Goal: Feedback & Contribution: Leave review/rating

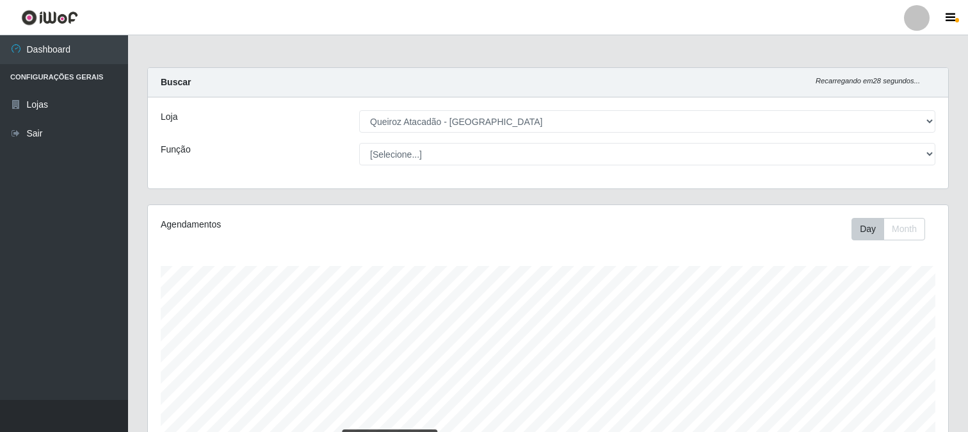
select select "464"
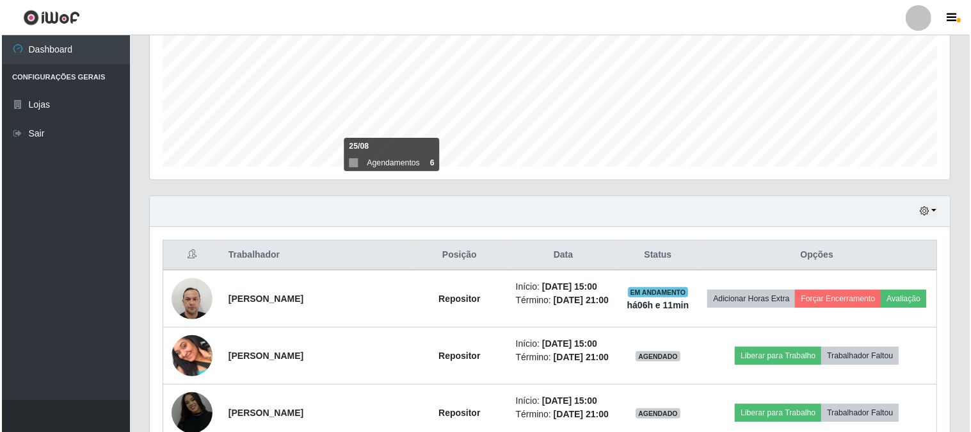
scroll to position [362, 0]
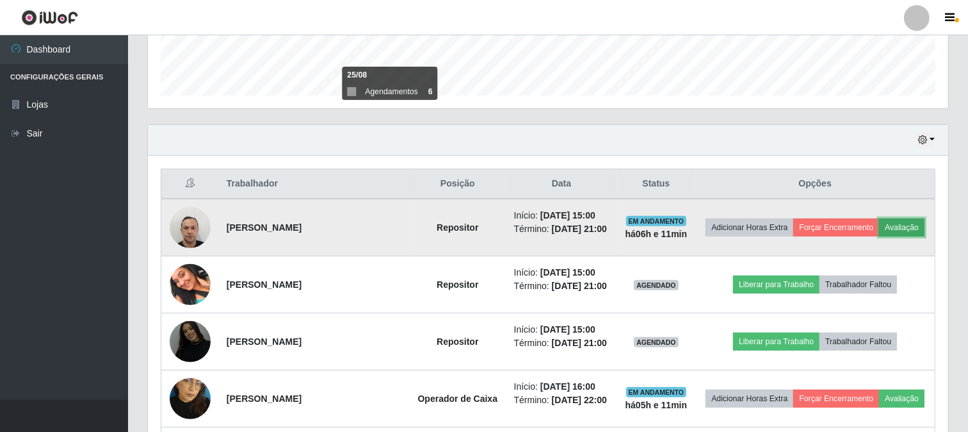
click at [914, 229] on button "Avaliação" at bounding box center [901, 227] width 45 height 18
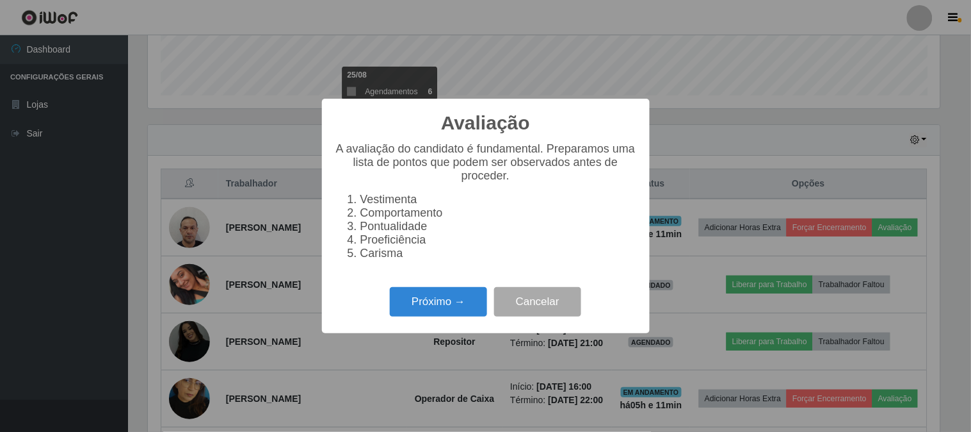
scroll to position [265, 792]
click at [487, 305] on button "Próximo →" at bounding box center [438, 302] width 97 height 30
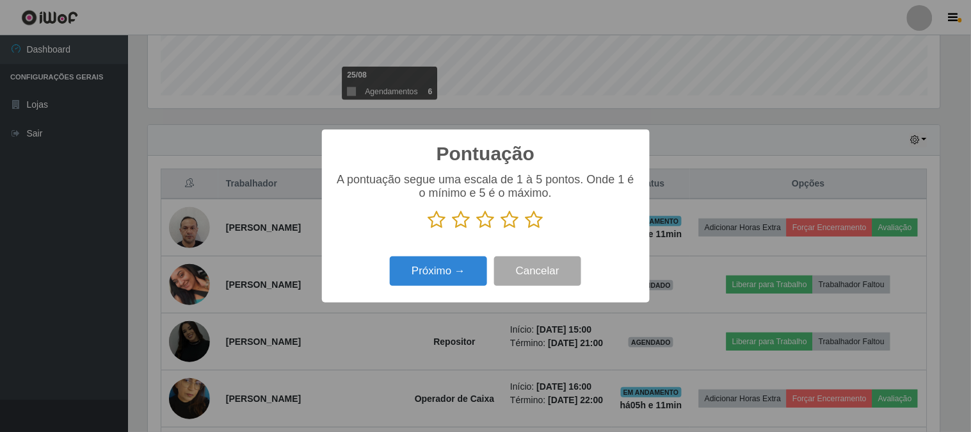
scroll to position [640037, 639510]
click at [534, 220] on icon at bounding box center [535, 219] width 18 height 19
click at [526, 229] on input "radio" at bounding box center [526, 229] width 0 height 0
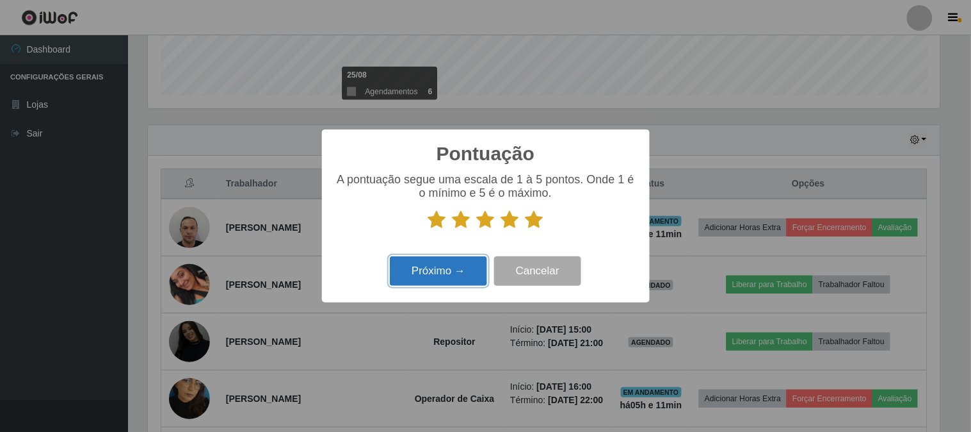
click at [464, 277] on button "Próximo →" at bounding box center [438, 271] width 97 height 30
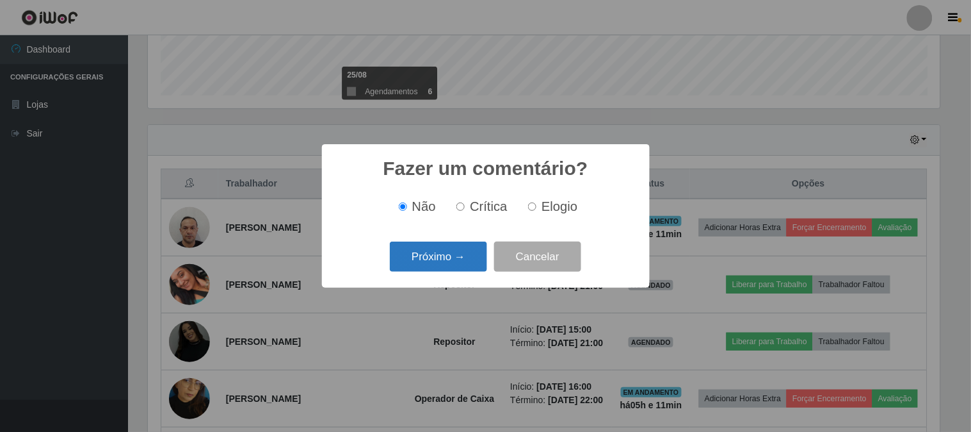
click at [401, 248] on button "Próximo →" at bounding box center [438, 256] width 97 height 30
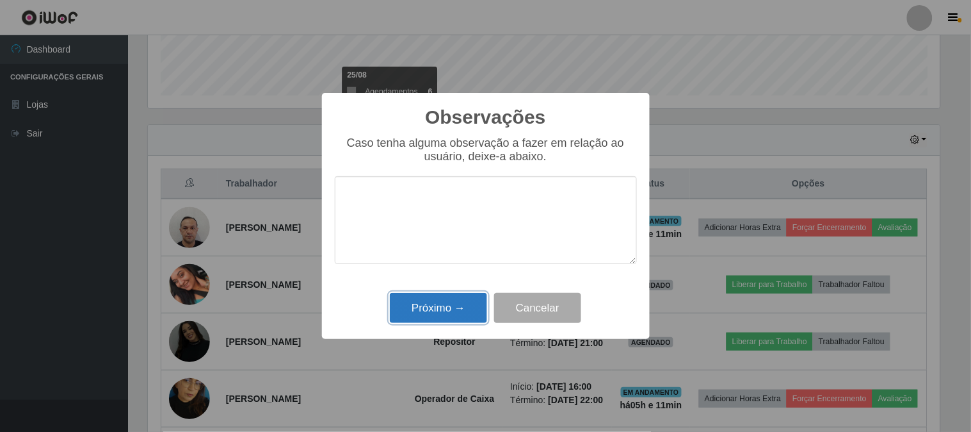
click at [441, 308] on button "Próximo →" at bounding box center [438, 308] width 97 height 30
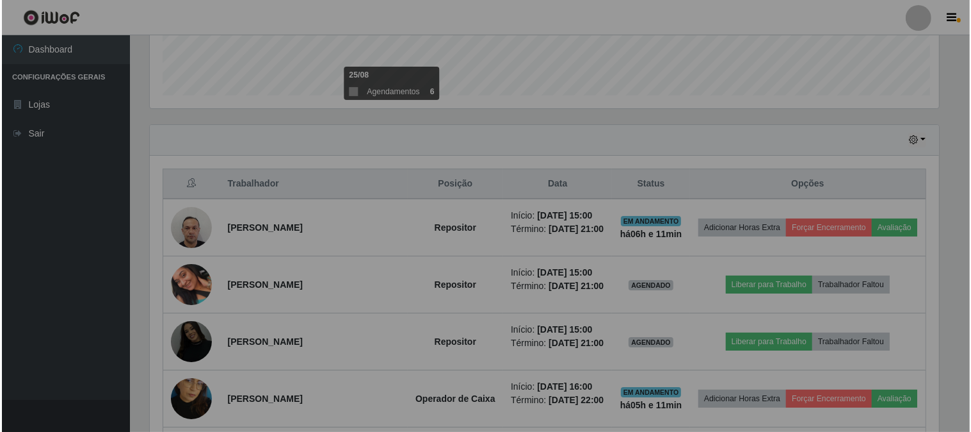
scroll to position [265, 800]
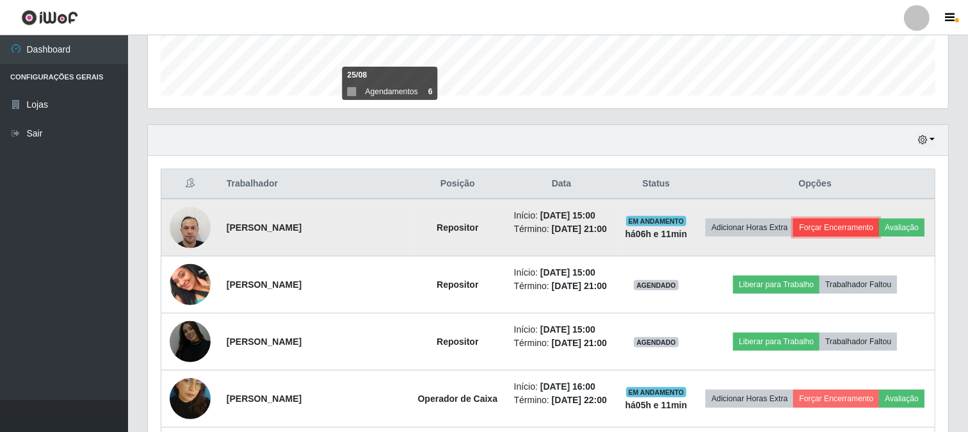
click at [837, 227] on button "Forçar Encerramento" at bounding box center [836, 227] width 86 height 18
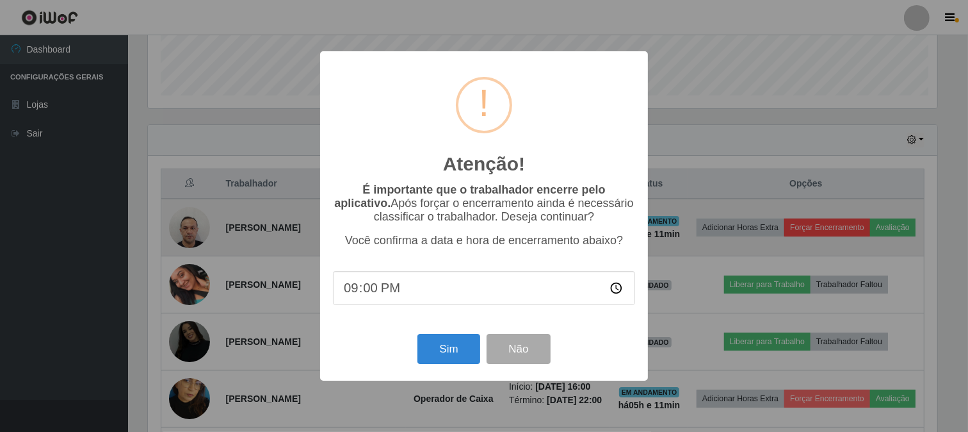
scroll to position [265, 792]
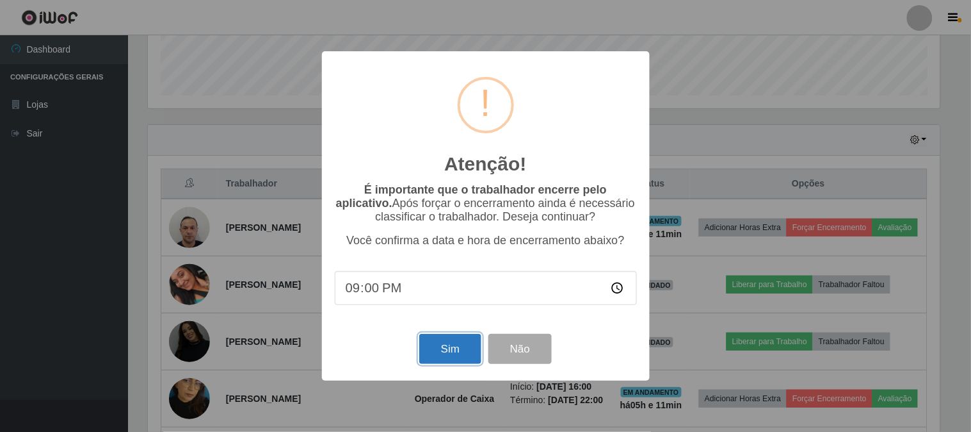
click at [445, 348] on button "Sim" at bounding box center [450, 349] width 62 height 30
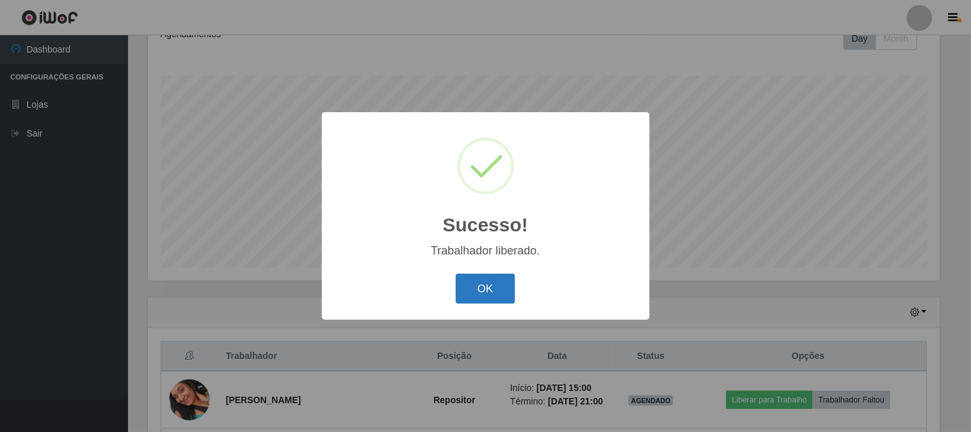
click at [503, 282] on button "OK" at bounding box center [486, 288] width 60 height 30
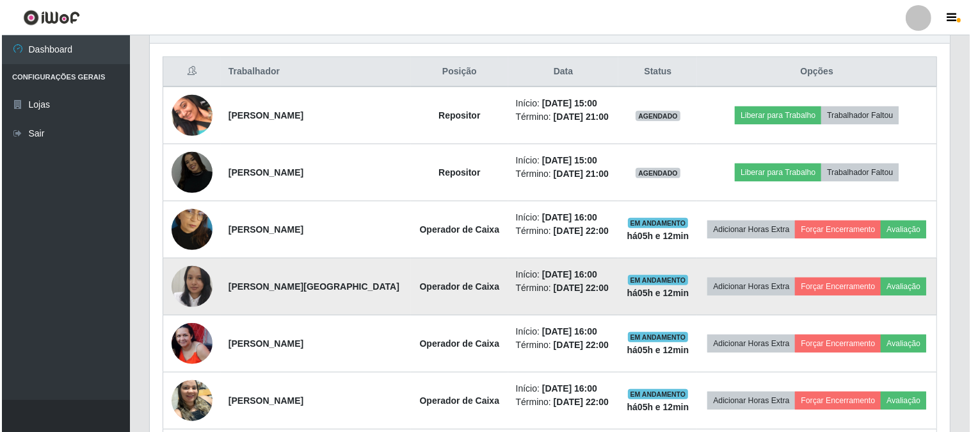
scroll to position [475, 0]
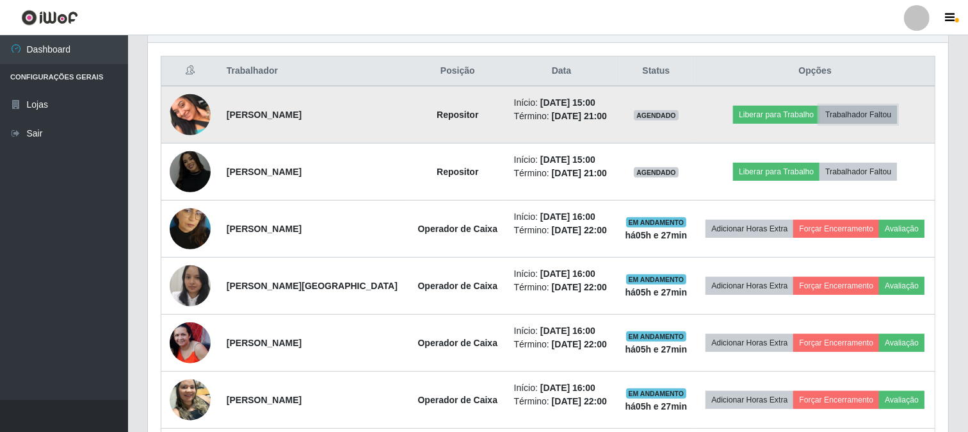
click at [879, 111] on button "Trabalhador Faltou" at bounding box center [858, 115] width 77 height 18
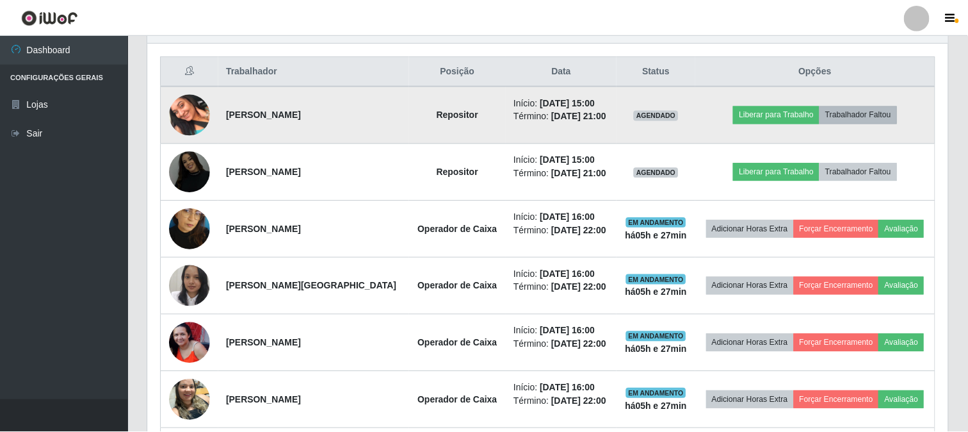
scroll to position [265, 792]
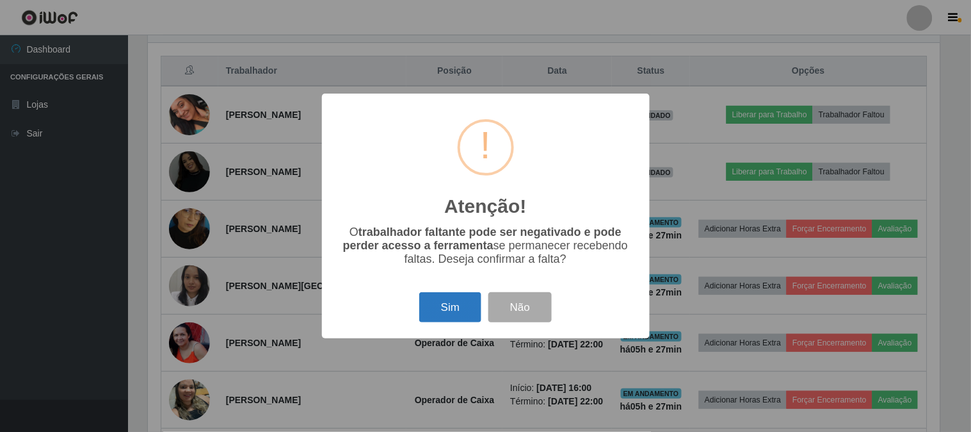
click at [453, 310] on button "Sim" at bounding box center [450, 307] width 62 height 30
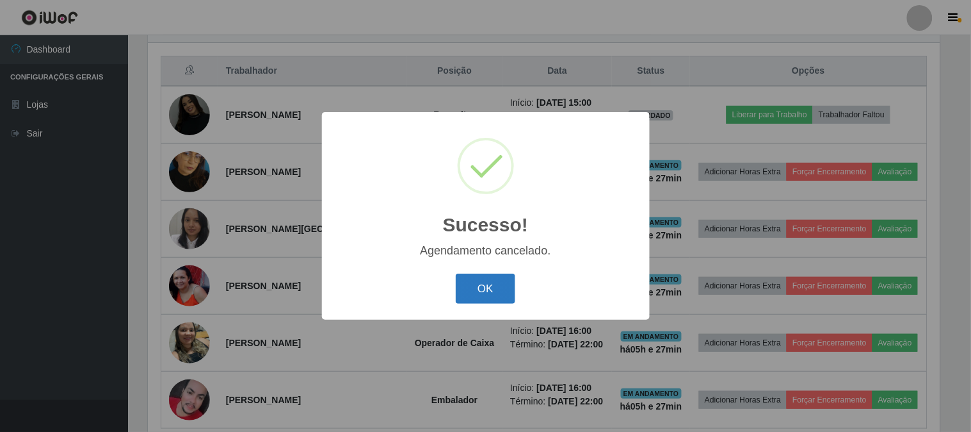
click at [474, 295] on button "OK" at bounding box center [486, 288] width 60 height 30
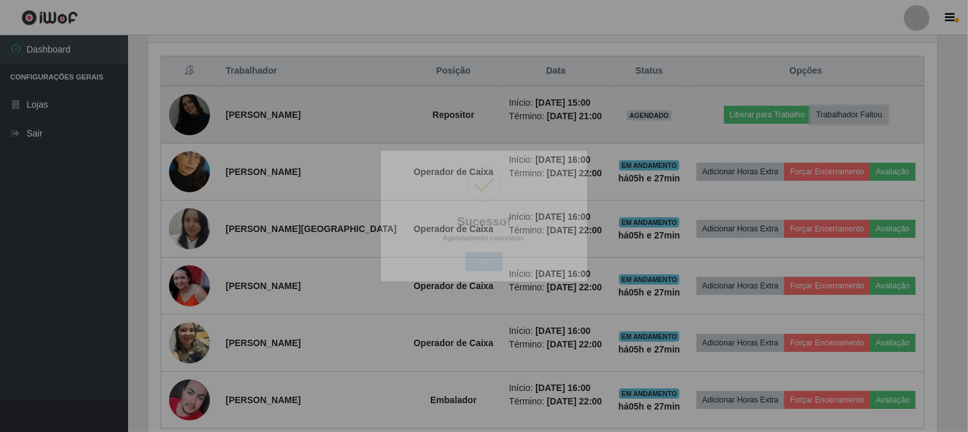
scroll to position [265, 800]
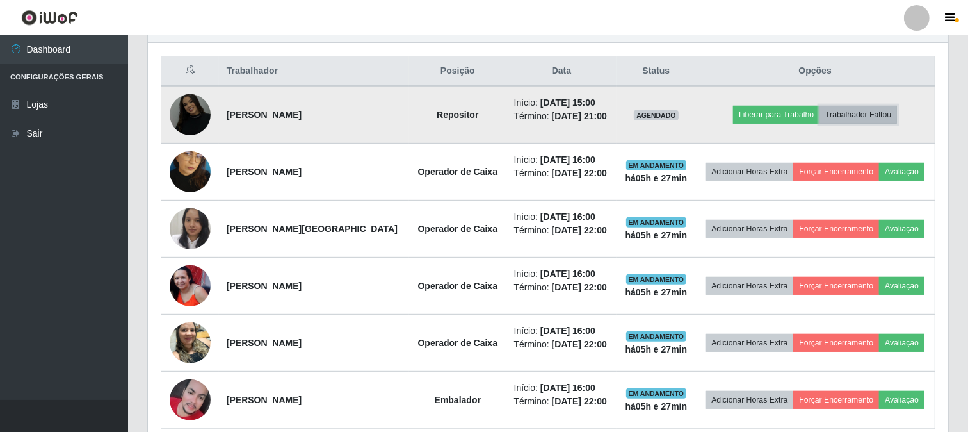
click at [878, 111] on button "Trabalhador Faltou" at bounding box center [858, 115] width 77 height 18
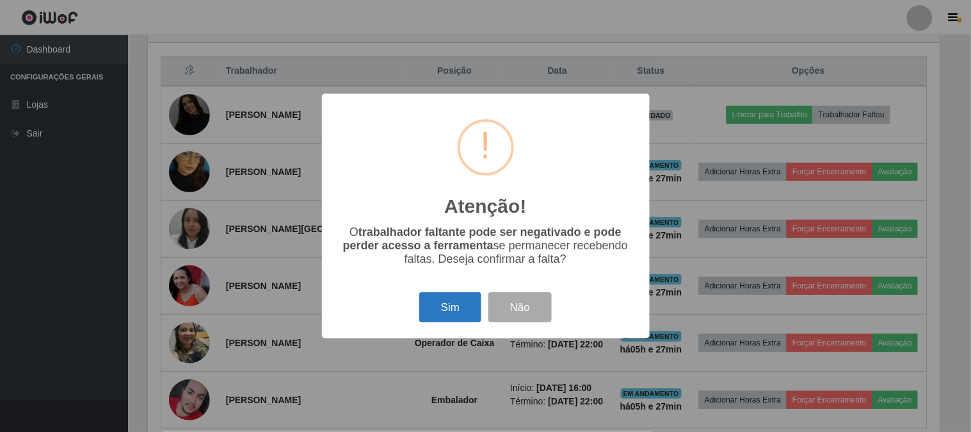
click at [462, 311] on button "Sim" at bounding box center [450, 307] width 62 height 30
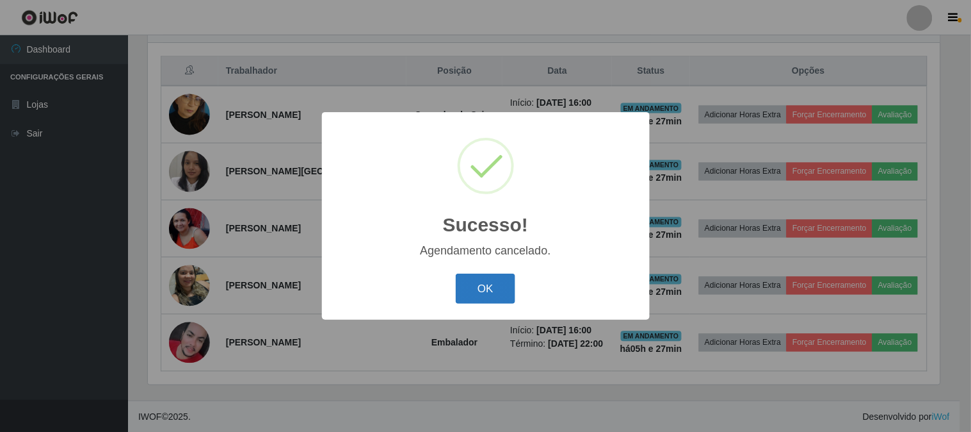
click at [474, 293] on button "OK" at bounding box center [486, 288] width 60 height 30
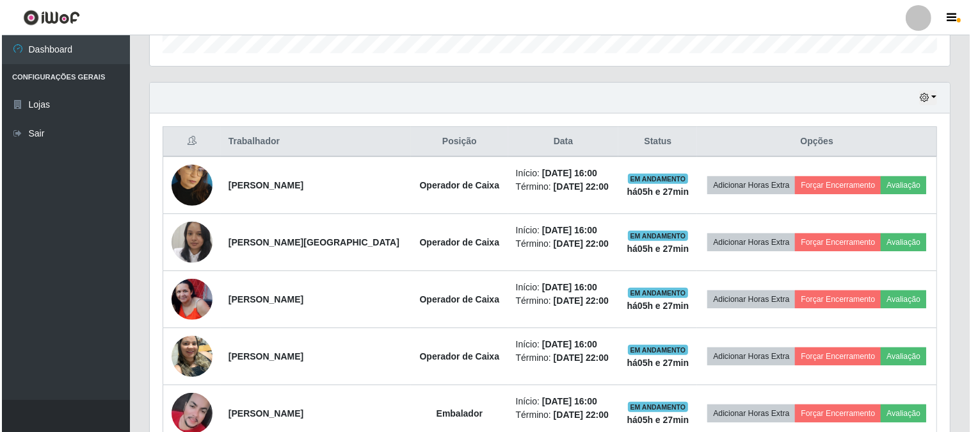
scroll to position [476, 0]
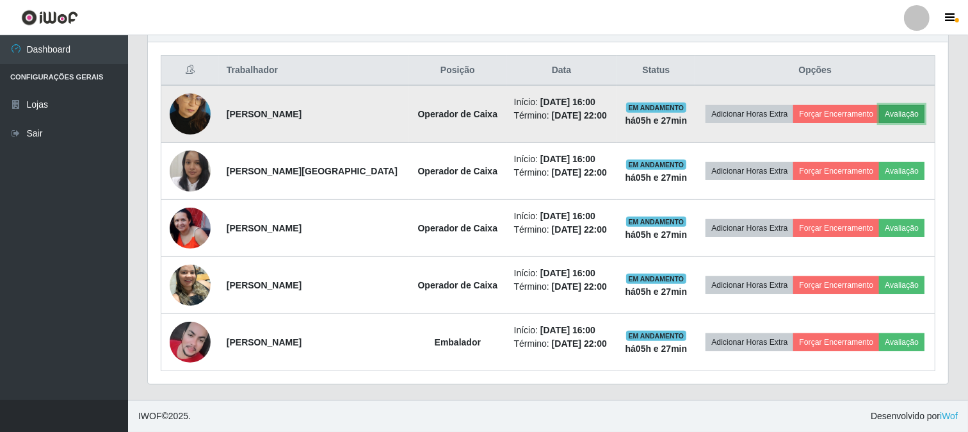
click at [903, 112] on button "Avaliação" at bounding box center [901, 114] width 45 height 18
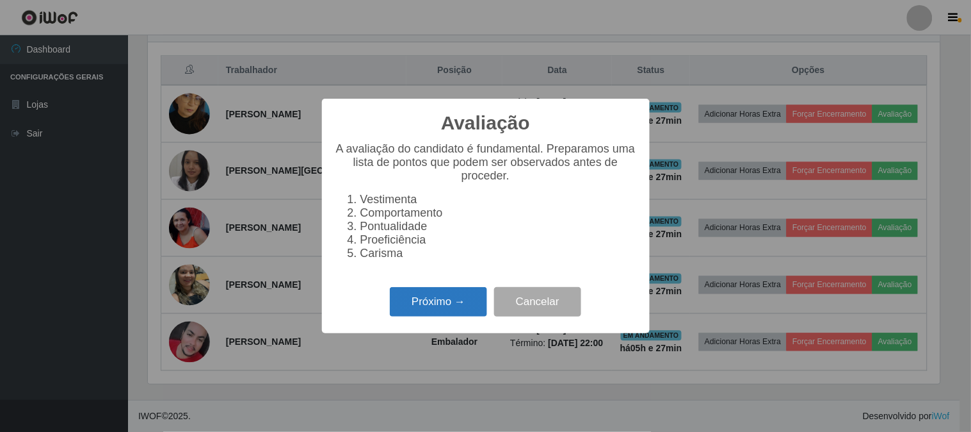
click at [428, 302] on button "Próximo →" at bounding box center [438, 302] width 97 height 30
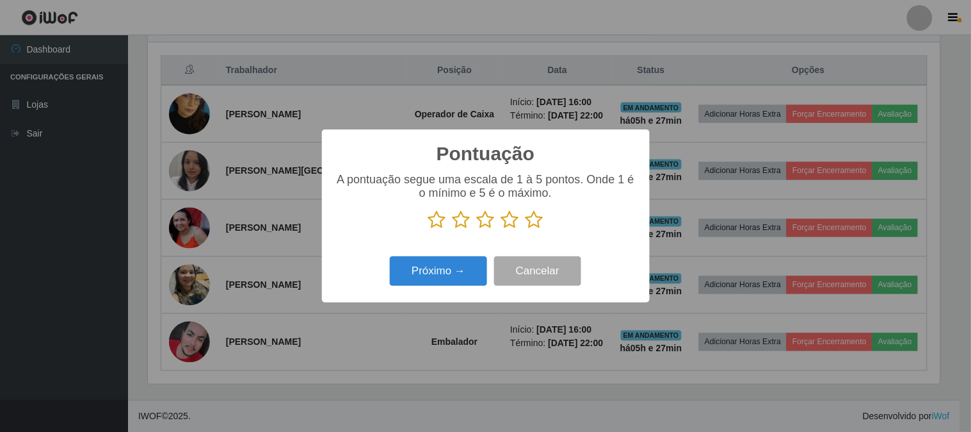
click at [531, 222] on icon at bounding box center [535, 219] width 18 height 19
click at [526, 229] on input "radio" at bounding box center [526, 229] width 0 height 0
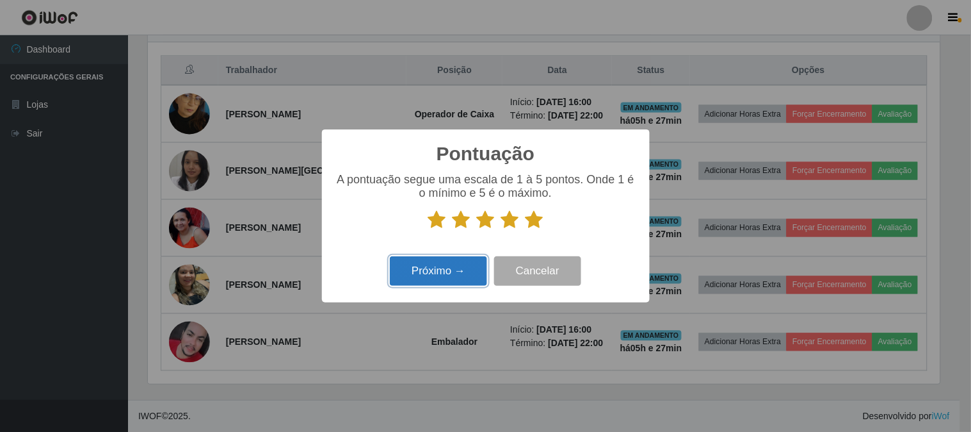
click at [466, 264] on button "Próximo →" at bounding box center [438, 271] width 97 height 30
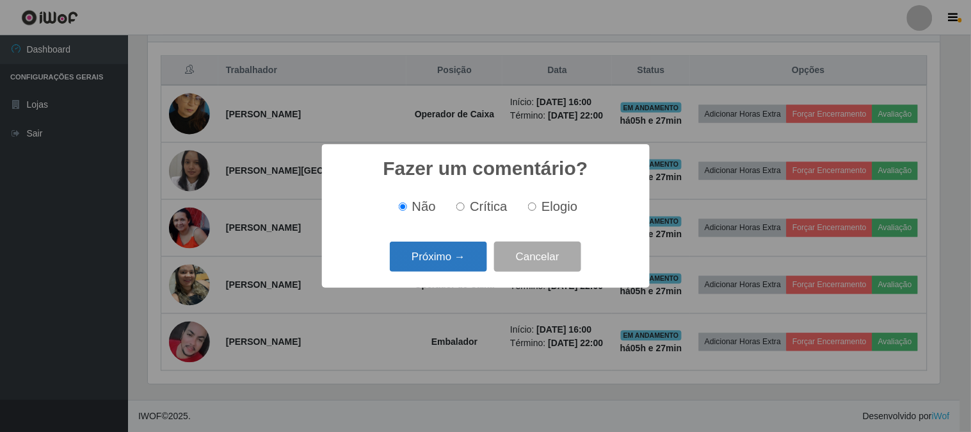
click at [455, 259] on button "Próximo →" at bounding box center [438, 256] width 97 height 30
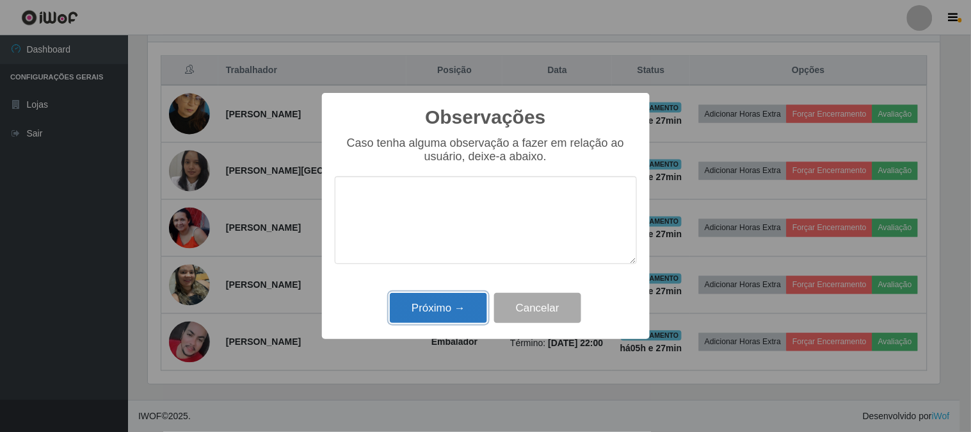
click at [447, 316] on button "Próximo →" at bounding box center [438, 308] width 97 height 30
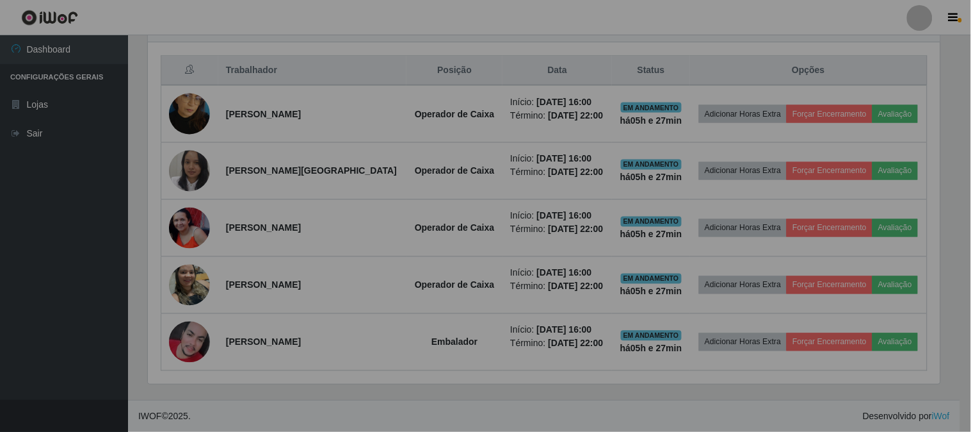
scroll to position [265, 800]
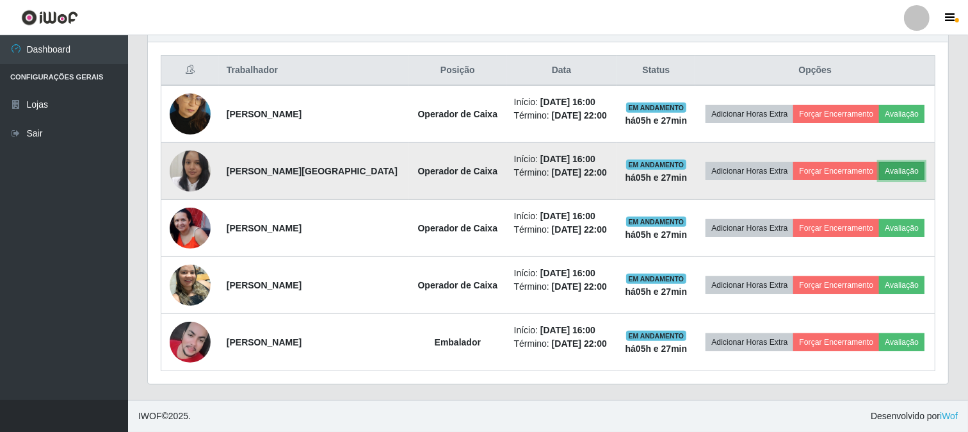
click at [908, 174] on button "Avaliação" at bounding box center [901, 171] width 45 height 18
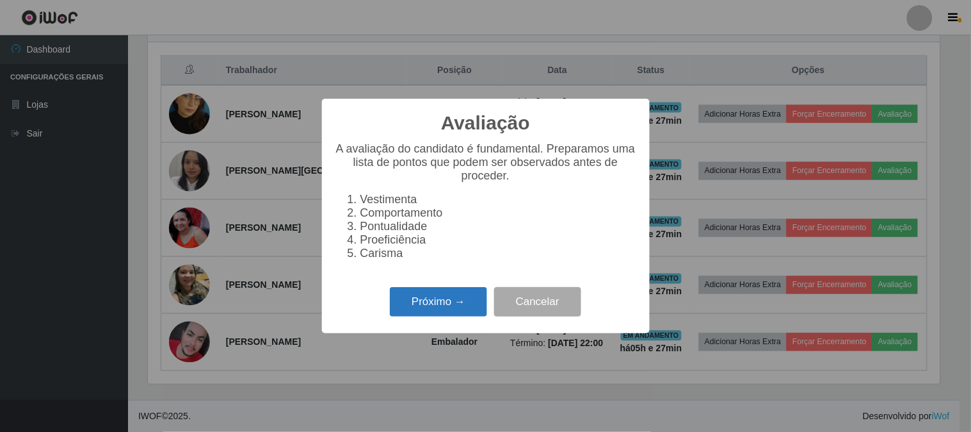
click at [412, 307] on button "Próximo →" at bounding box center [438, 302] width 97 height 30
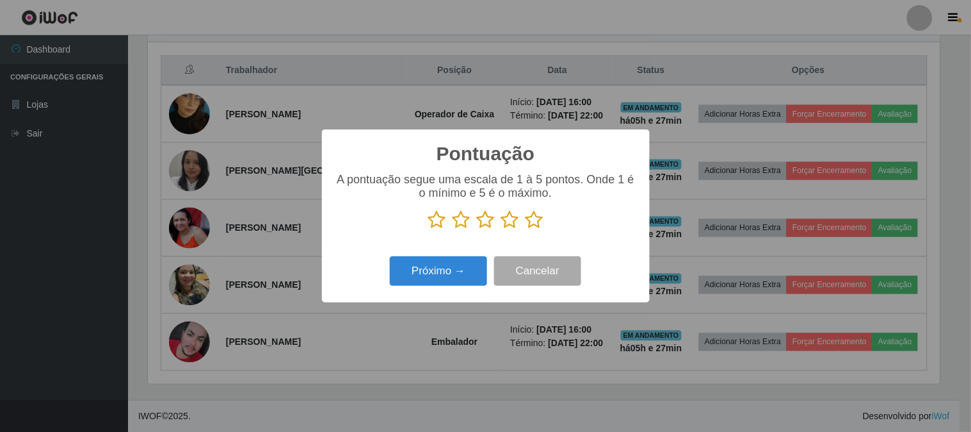
scroll to position [640037, 639510]
click at [537, 218] on icon at bounding box center [535, 219] width 18 height 19
click at [526, 229] on input "radio" at bounding box center [526, 229] width 0 height 0
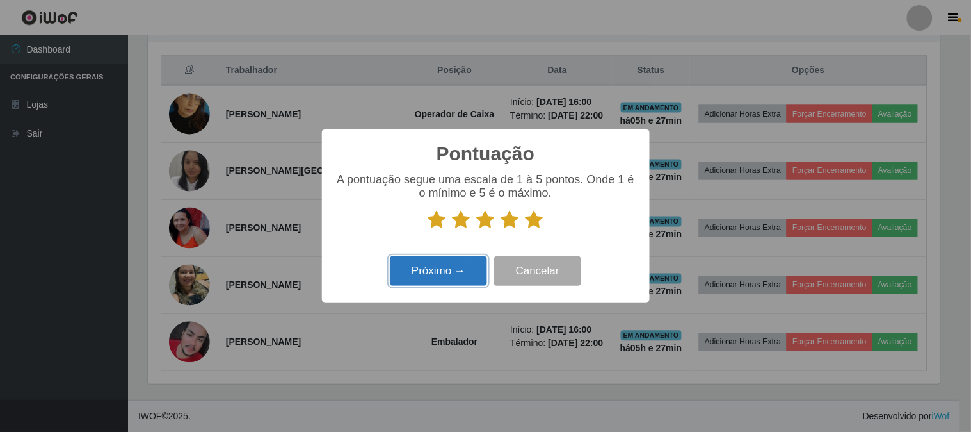
click at [458, 271] on button "Próximo →" at bounding box center [438, 271] width 97 height 30
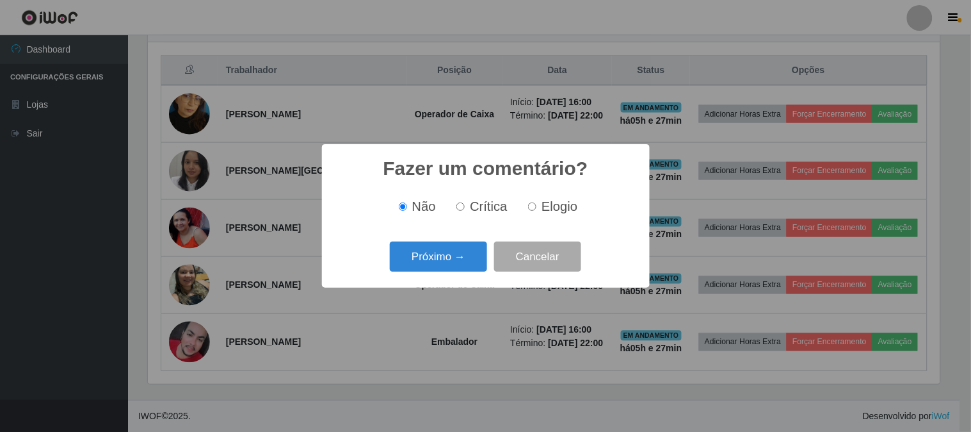
click at [458, 271] on button "Próximo →" at bounding box center [438, 256] width 97 height 30
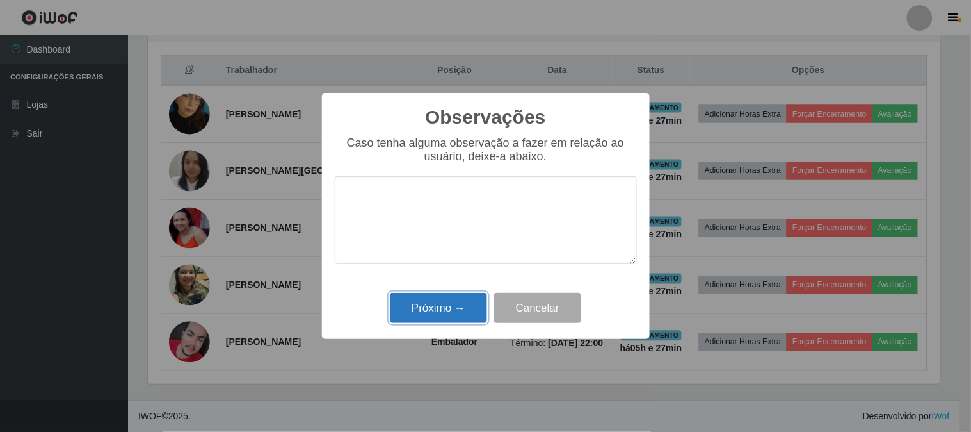
click at [445, 304] on button "Próximo →" at bounding box center [438, 308] width 97 height 30
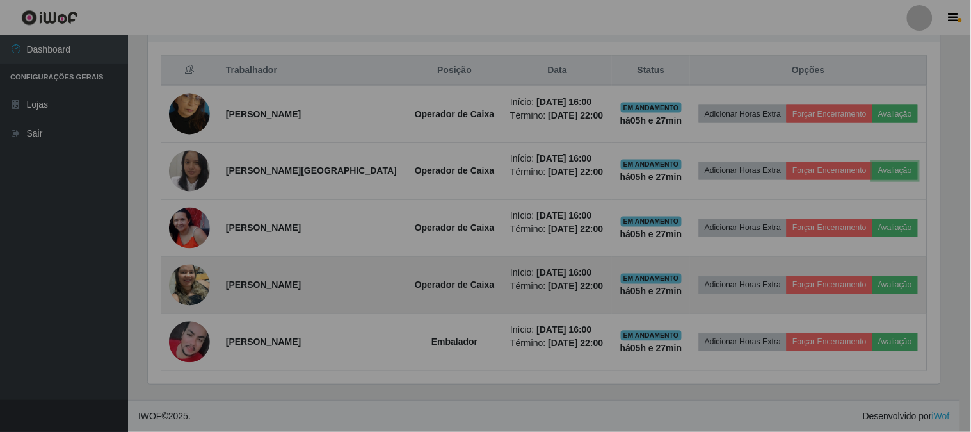
scroll to position [0, 0]
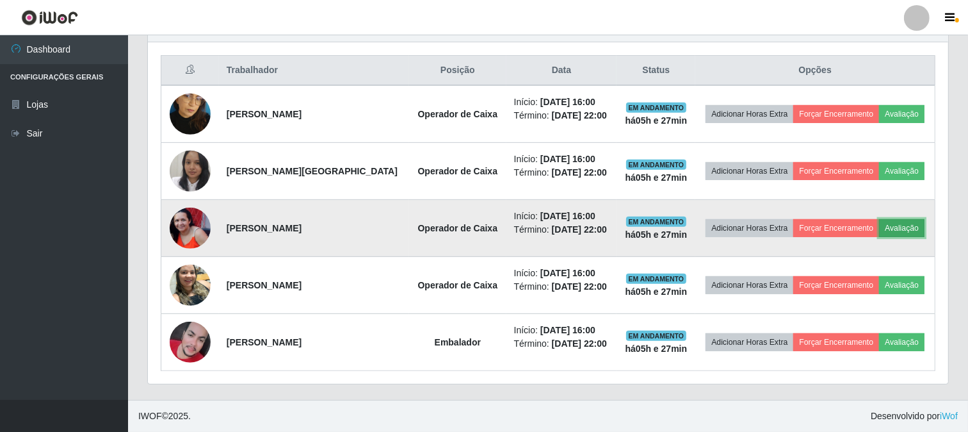
click at [901, 229] on button "Avaliação" at bounding box center [901, 228] width 45 height 18
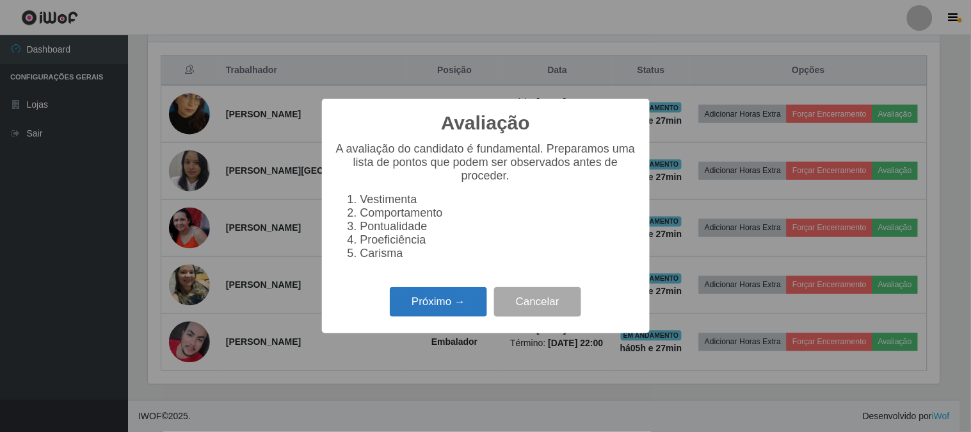
click at [439, 296] on button "Próximo →" at bounding box center [438, 302] width 97 height 30
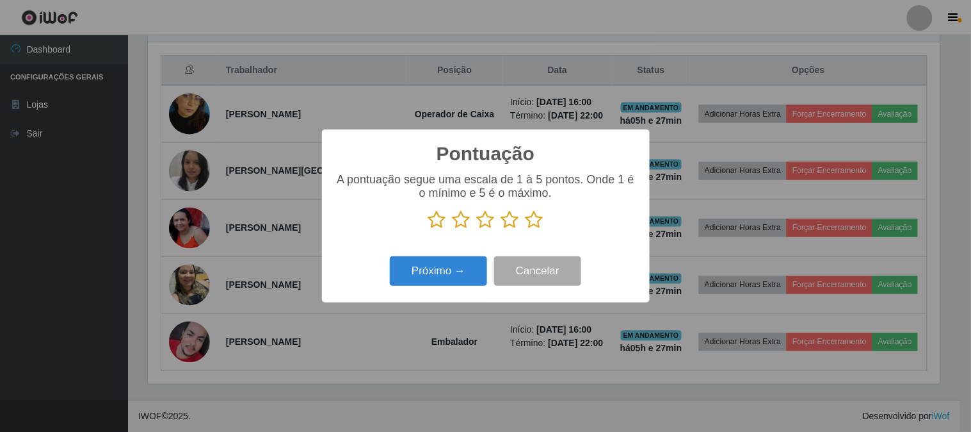
click at [542, 220] on icon at bounding box center [535, 219] width 18 height 19
click at [526, 229] on input "radio" at bounding box center [526, 229] width 0 height 0
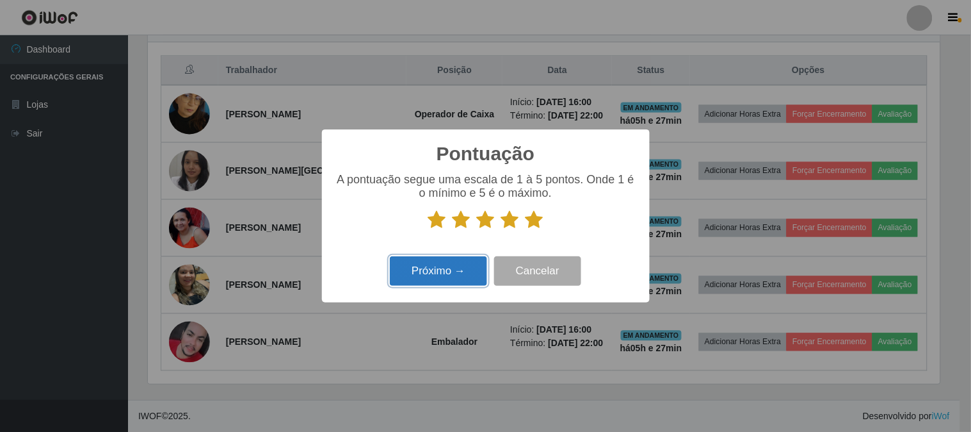
click at [466, 260] on button "Próximo →" at bounding box center [438, 271] width 97 height 30
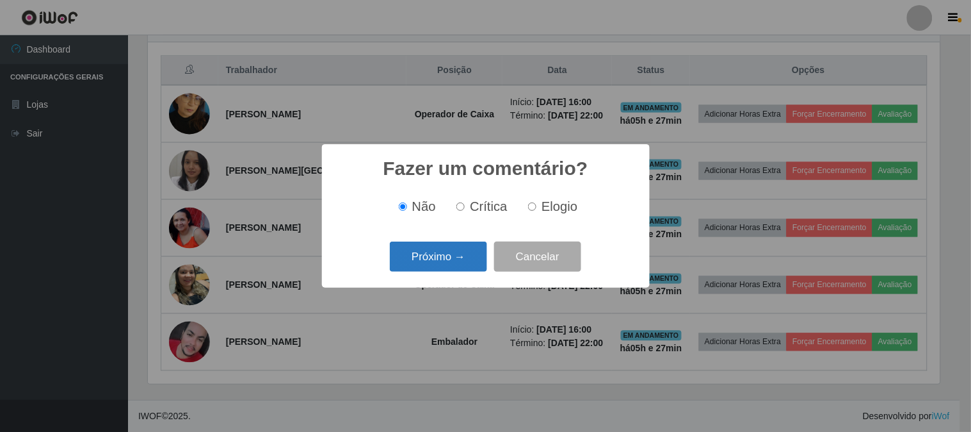
click at [465, 250] on button "Próximo →" at bounding box center [438, 256] width 97 height 30
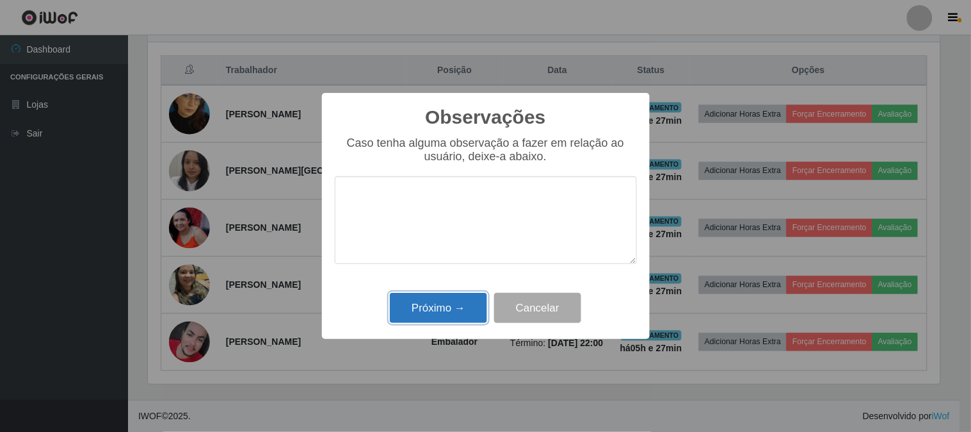
click at [458, 296] on button "Próximo →" at bounding box center [438, 308] width 97 height 30
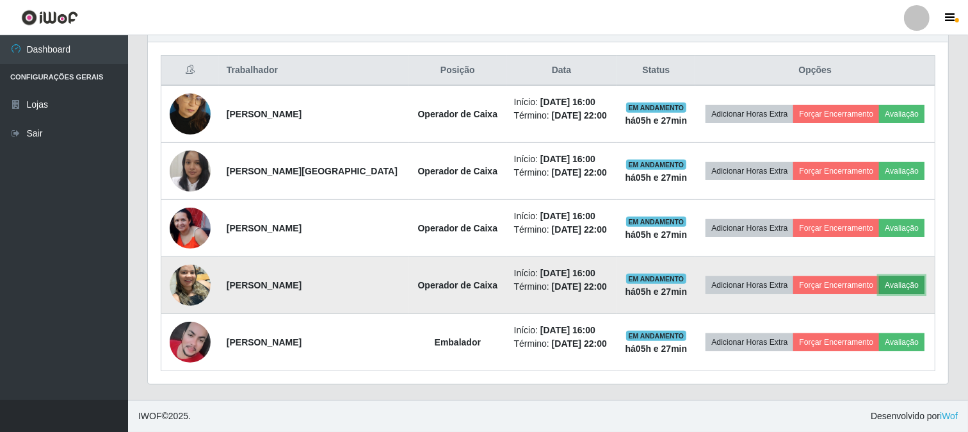
click at [908, 286] on button "Avaliação" at bounding box center [901, 285] width 45 height 18
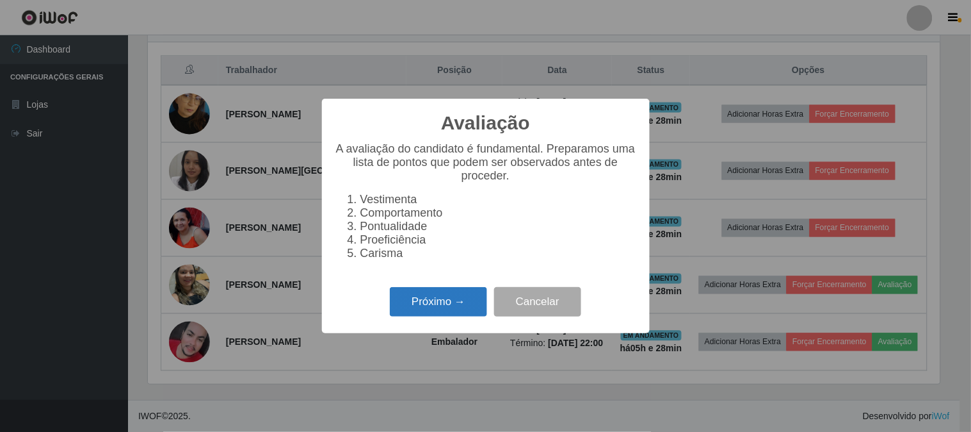
click at [444, 310] on button "Próximo →" at bounding box center [438, 302] width 97 height 30
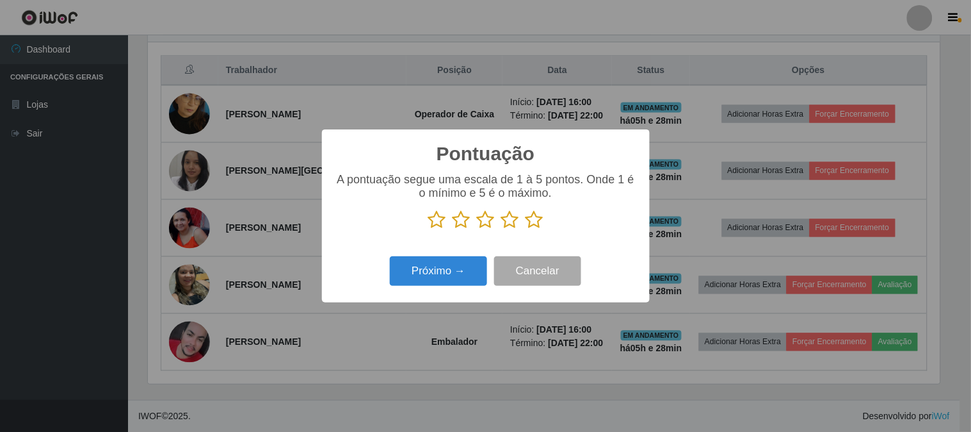
click at [534, 225] on icon at bounding box center [535, 219] width 18 height 19
click at [526, 229] on input "radio" at bounding box center [526, 229] width 0 height 0
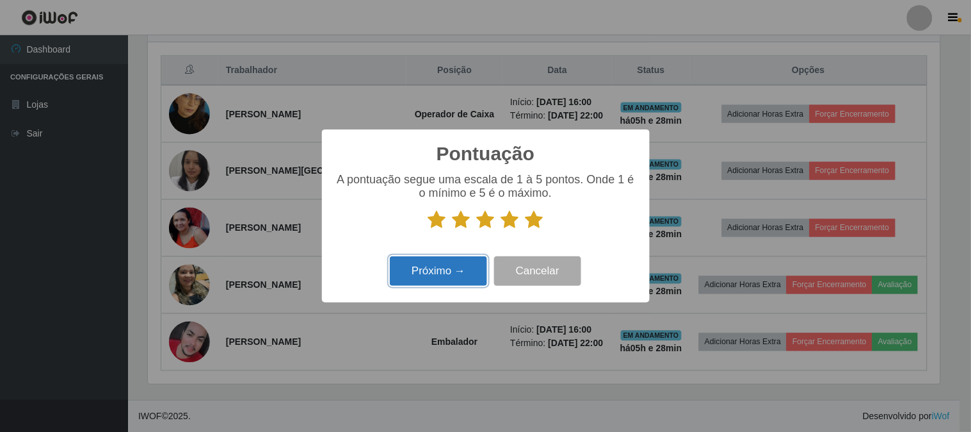
click at [417, 271] on button "Próximo →" at bounding box center [438, 271] width 97 height 30
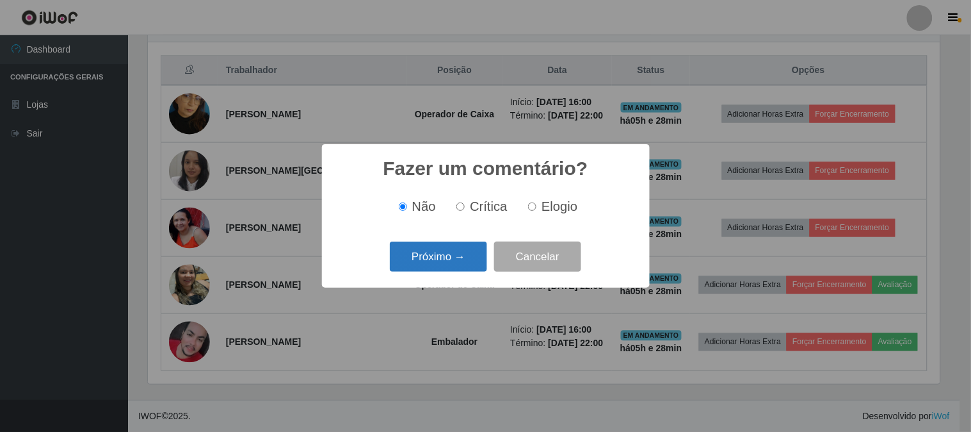
click at [450, 245] on button "Próximo →" at bounding box center [438, 256] width 97 height 30
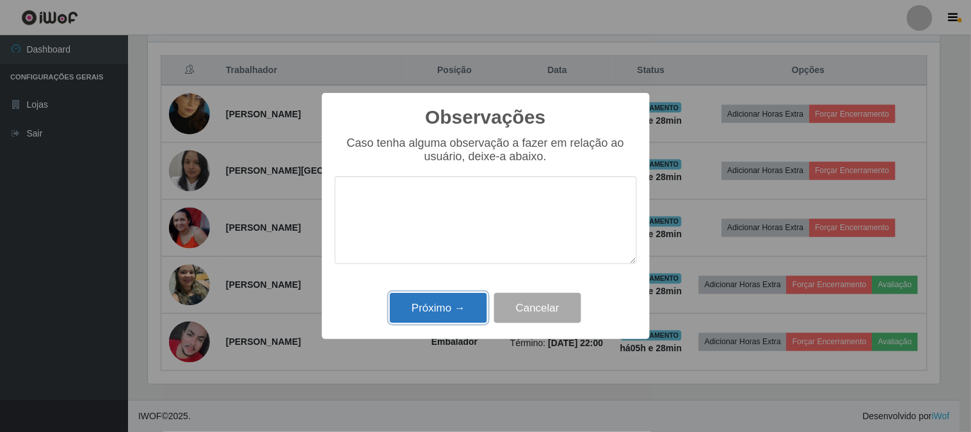
click at [460, 314] on button "Próximo →" at bounding box center [438, 308] width 97 height 30
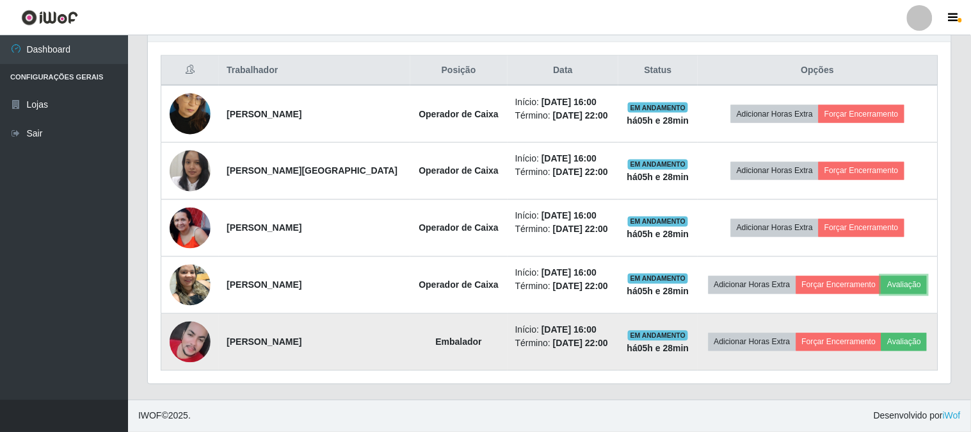
scroll to position [265, 800]
click at [895, 347] on button "Avaliação" at bounding box center [901, 342] width 45 height 18
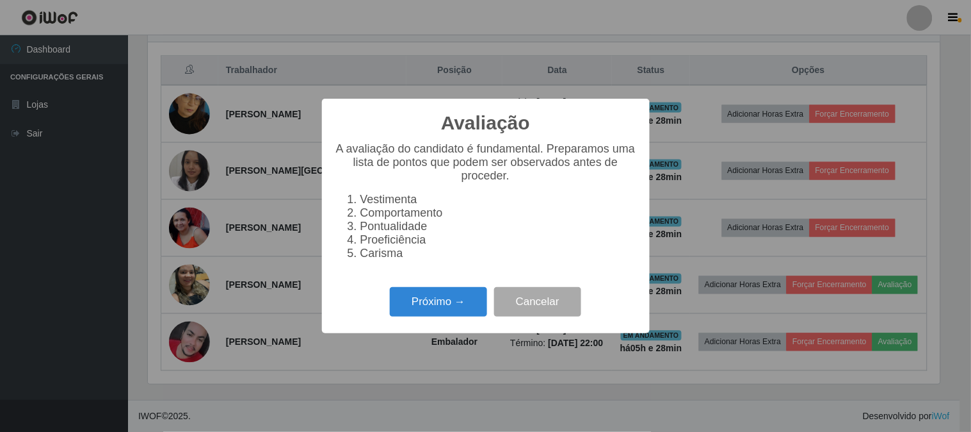
scroll to position [265, 792]
click at [387, 301] on div "Próximo → Cancelar" at bounding box center [486, 301] width 302 height 36
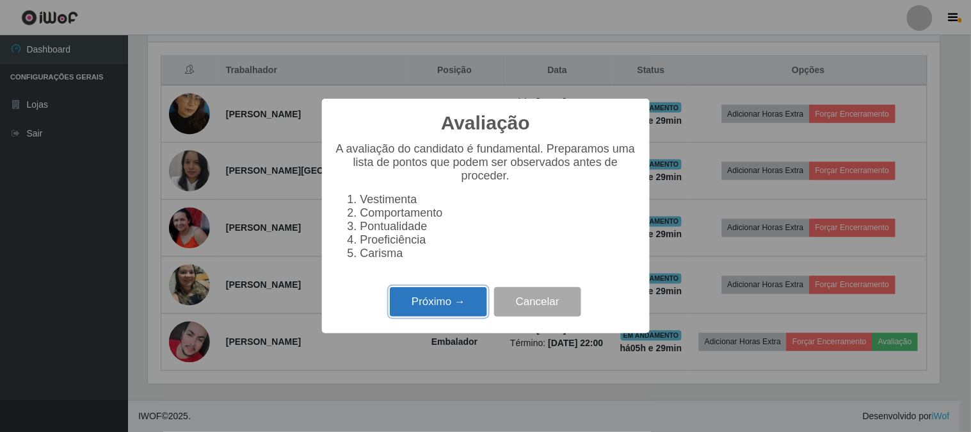
click at [438, 305] on button "Próximo →" at bounding box center [438, 302] width 97 height 30
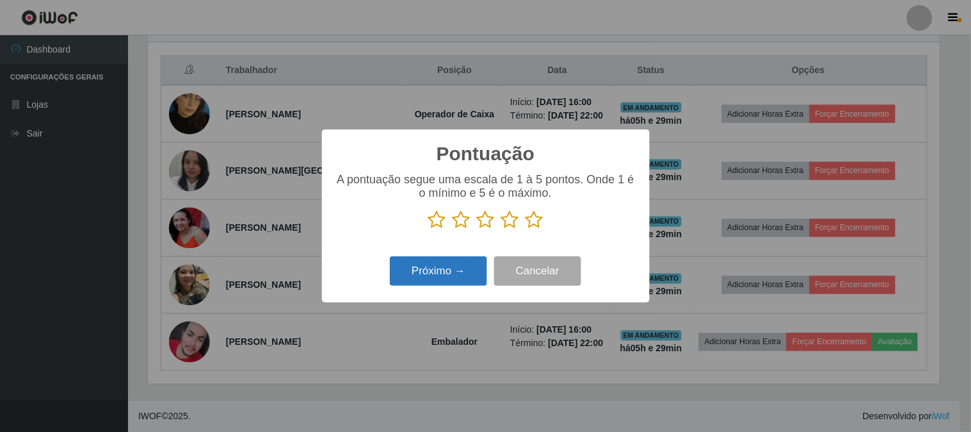
scroll to position [640037, 639510]
click at [533, 221] on icon at bounding box center [535, 219] width 18 height 19
click at [526, 229] on input "radio" at bounding box center [526, 229] width 0 height 0
click at [417, 270] on button "Próximo →" at bounding box center [438, 271] width 97 height 30
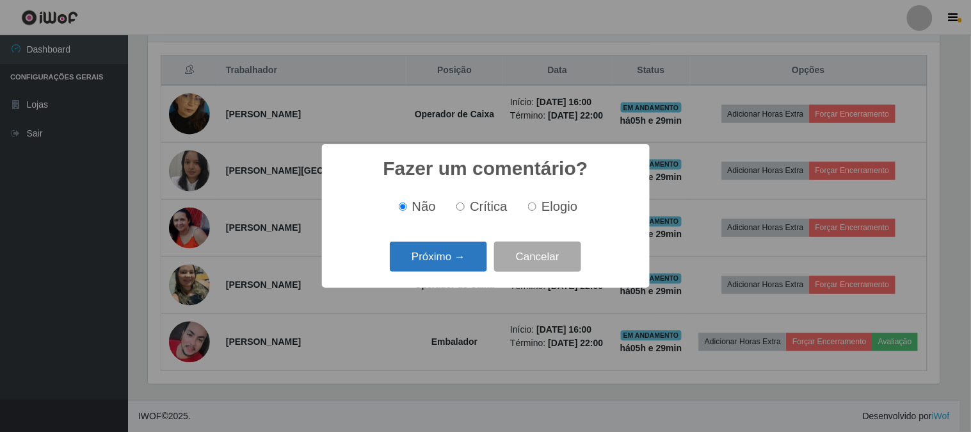
click at [469, 263] on button "Próximo →" at bounding box center [438, 256] width 97 height 30
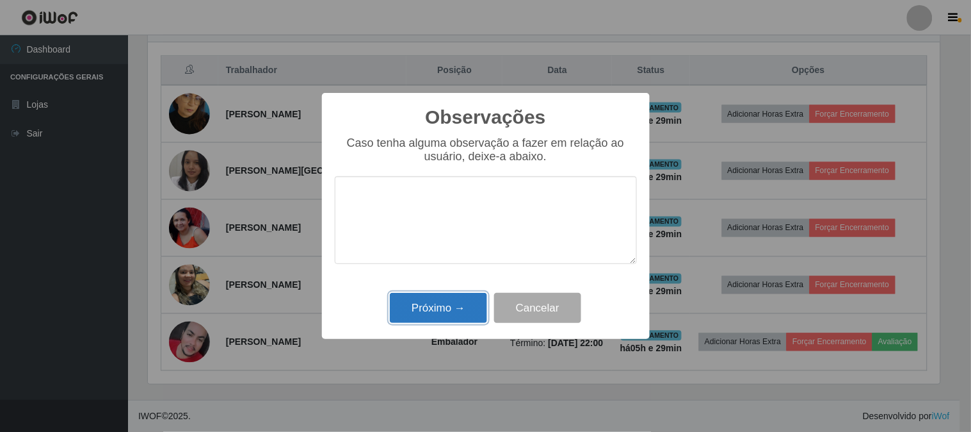
click at [458, 314] on button "Próximo →" at bounding box center [438, 308] width 97 height 30
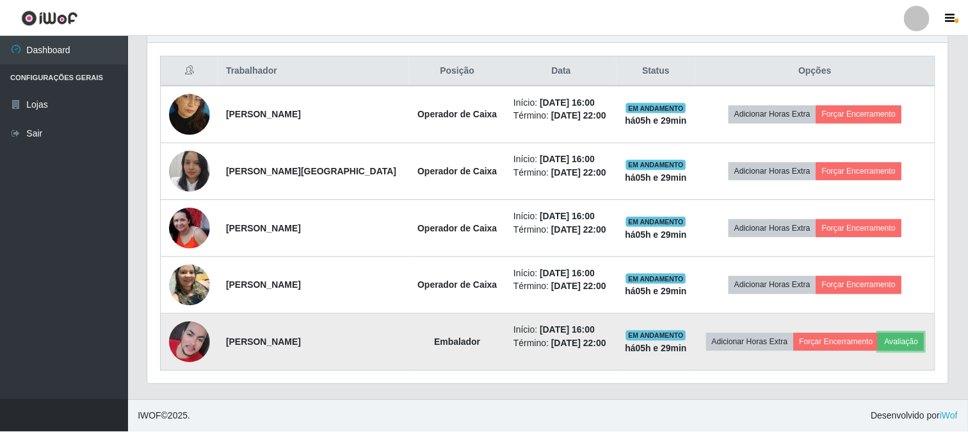
scroll to position [265, 800]
